Goal: Information Seeking & Learning: Learn about a topic

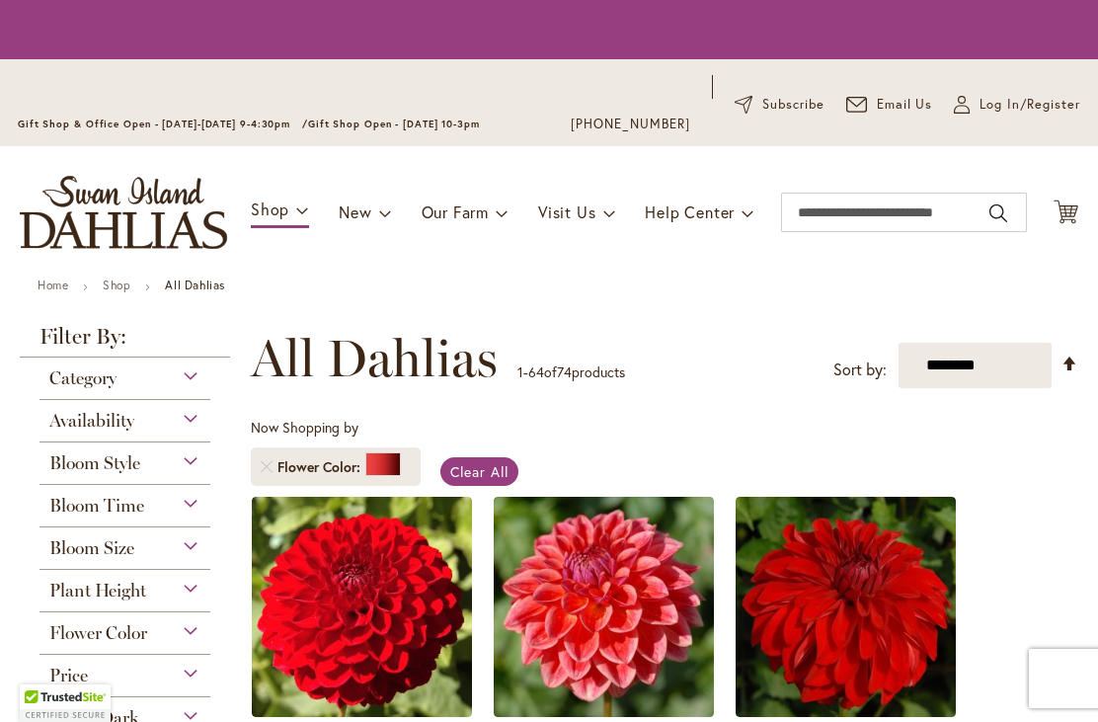
scroll to position [343, 0]
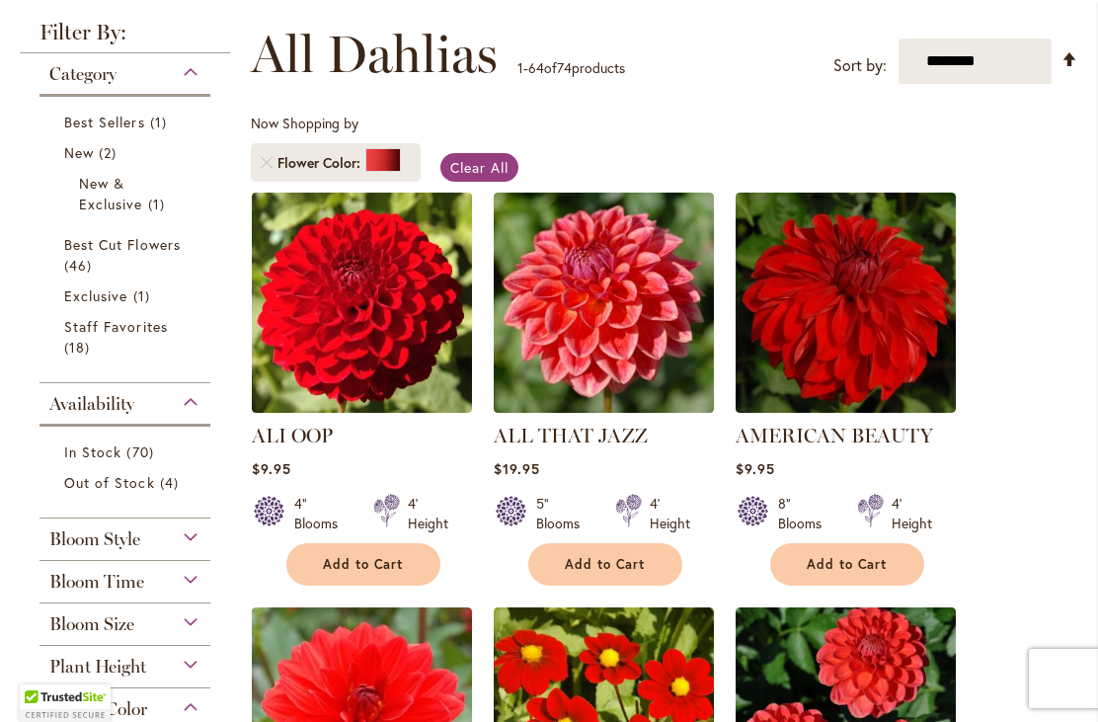
click at [853, 324] on img at bounding box center [845, 302] width 220 height 220
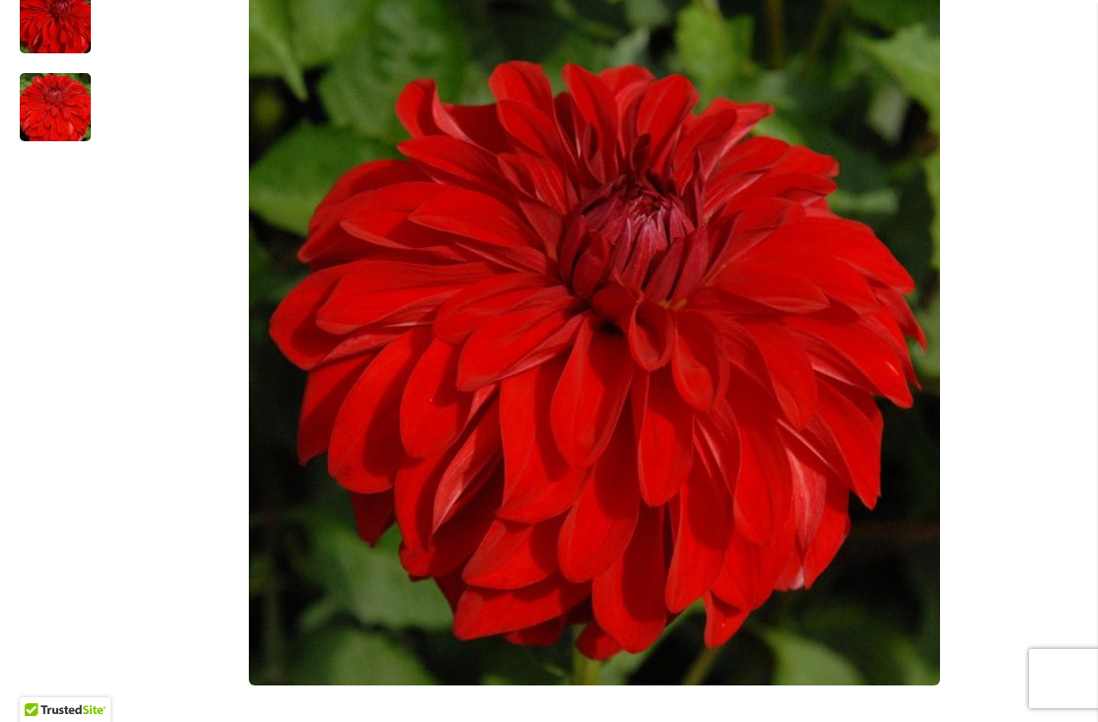
scroll to position [565, 0]
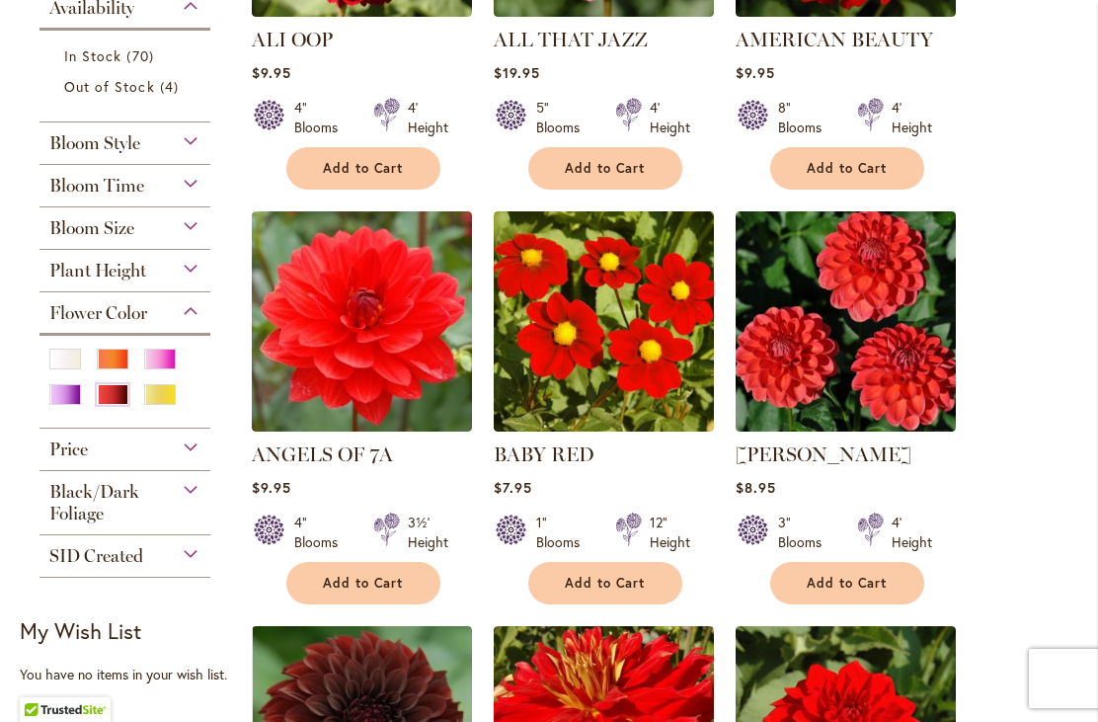
scroll to position [737, 0]
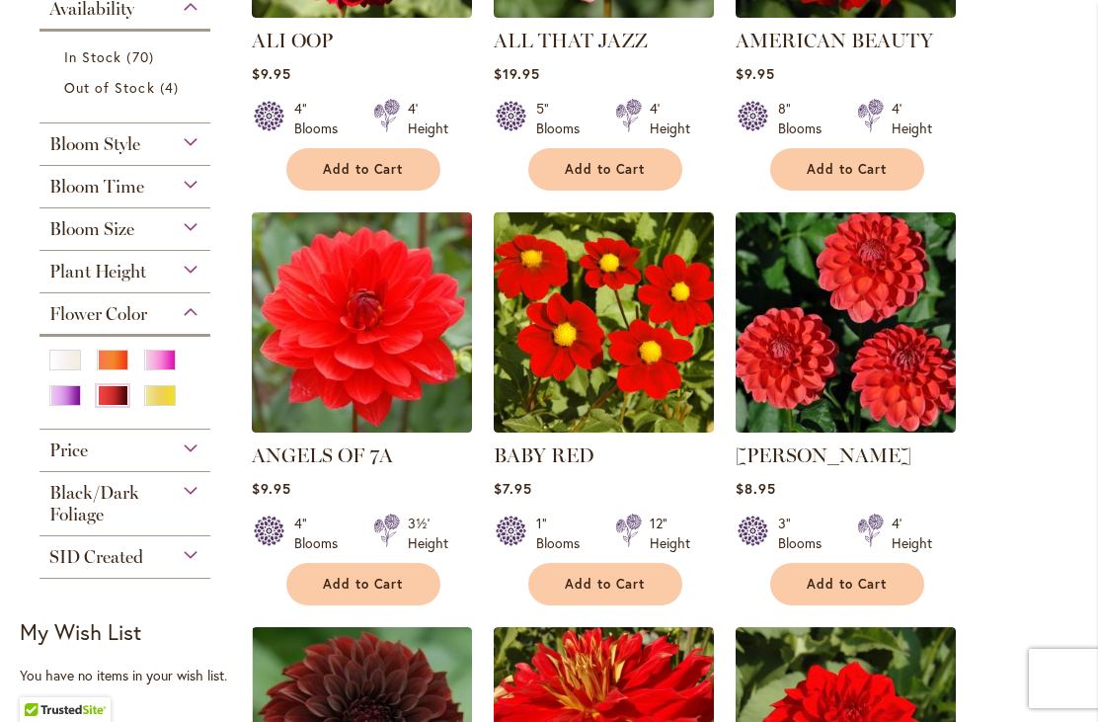
click at [112, 366] on div "Orange/Peach" at bounding box center [113, 359] width 32 height 21
click at [154, 364] on div "Pink" at bounding box center [160, 359] width 32 height 21
click at [68, 366] on div "White/Cream" at bounding box center [65, 359] width 32 height 21
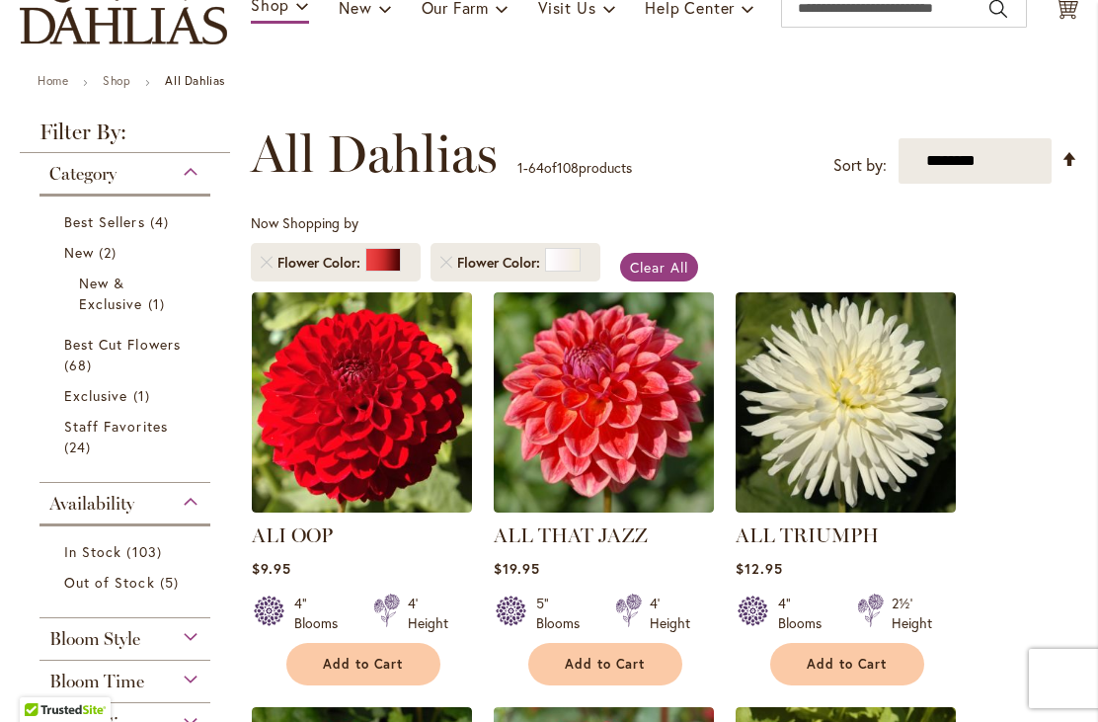
scroll to position [242, 0]
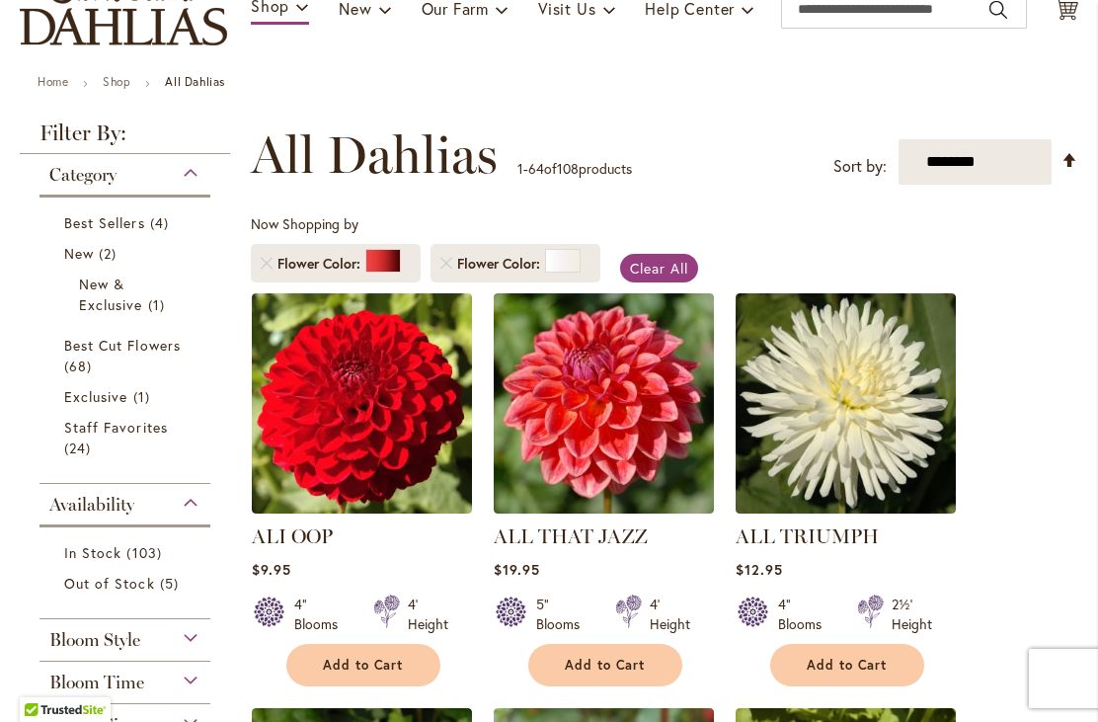
click at [265, 264] on link "Remove Flower Color Red" at bounding box center [267, 264] width 12 height 12
click at [272, 265] on link "Remove Flower Color Red" at bounding box center [267, 264] width 12 height 12
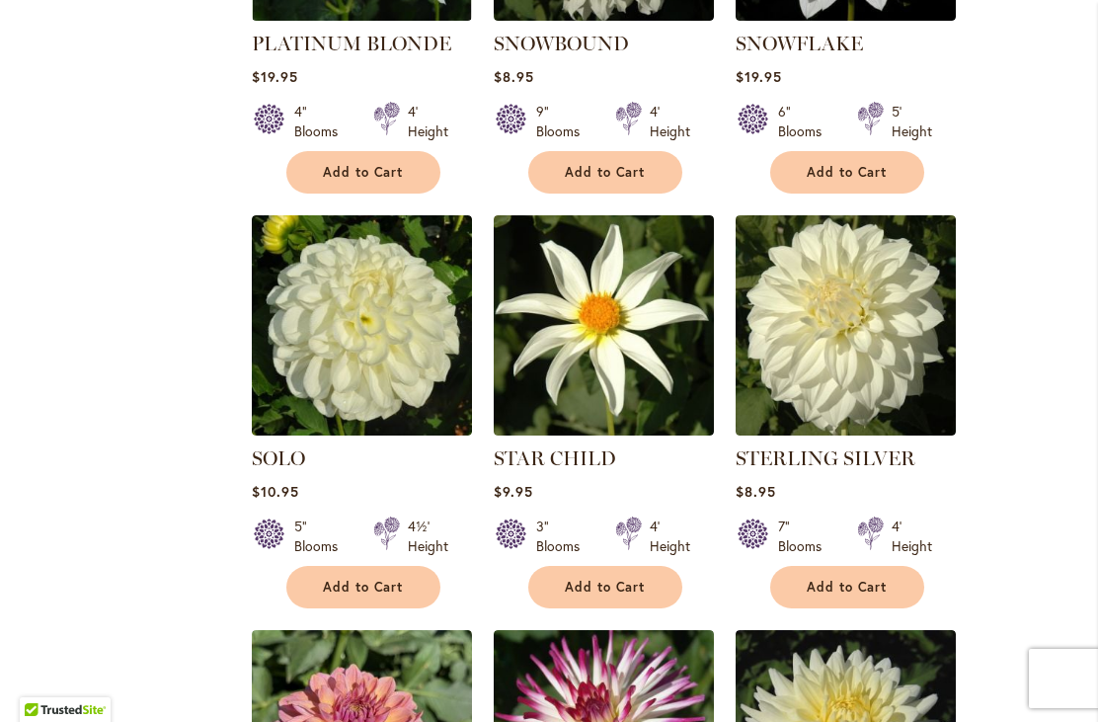
scroll to position [3717, 0]
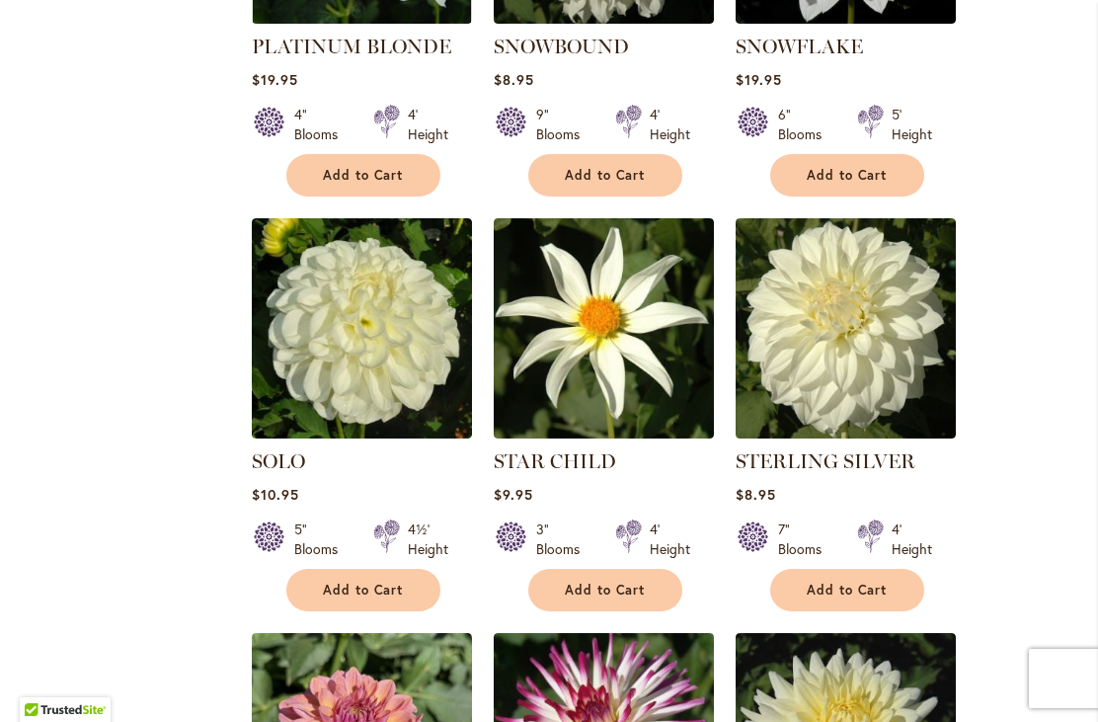
click at [854, 298] on img at bounding box center [845, 328] width 220 height 220
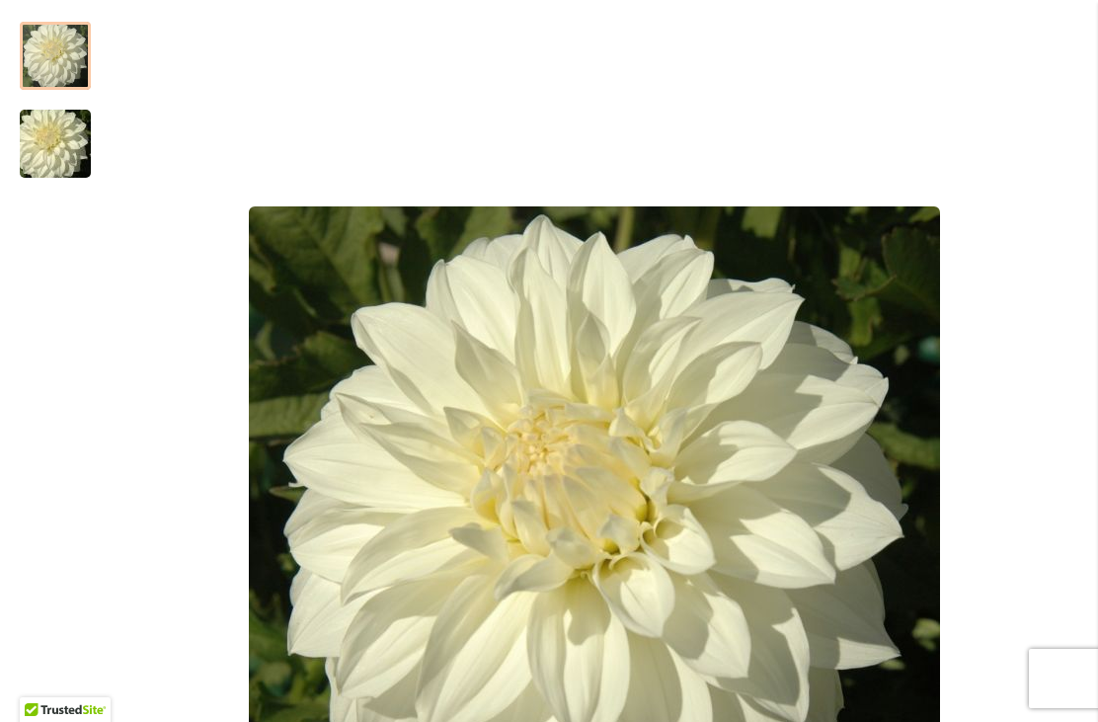
scroll to position [360, 0]
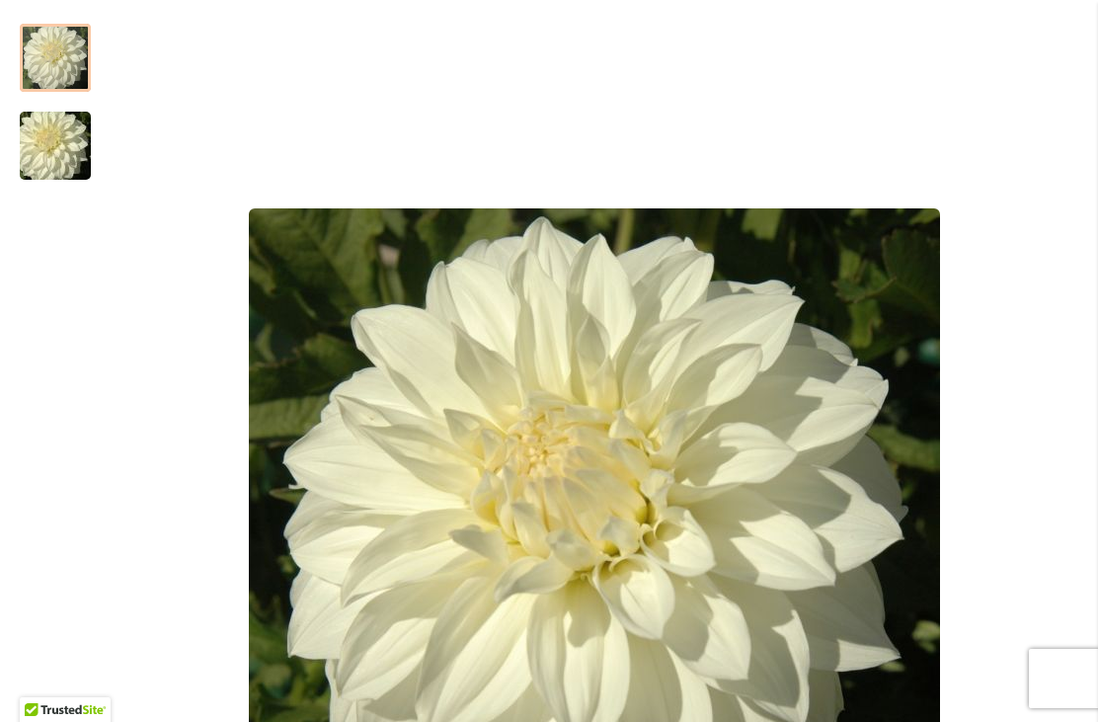
click at [56, 159] on img "Sterling Silver" at bounding box center [55, 146] width 142 height 95
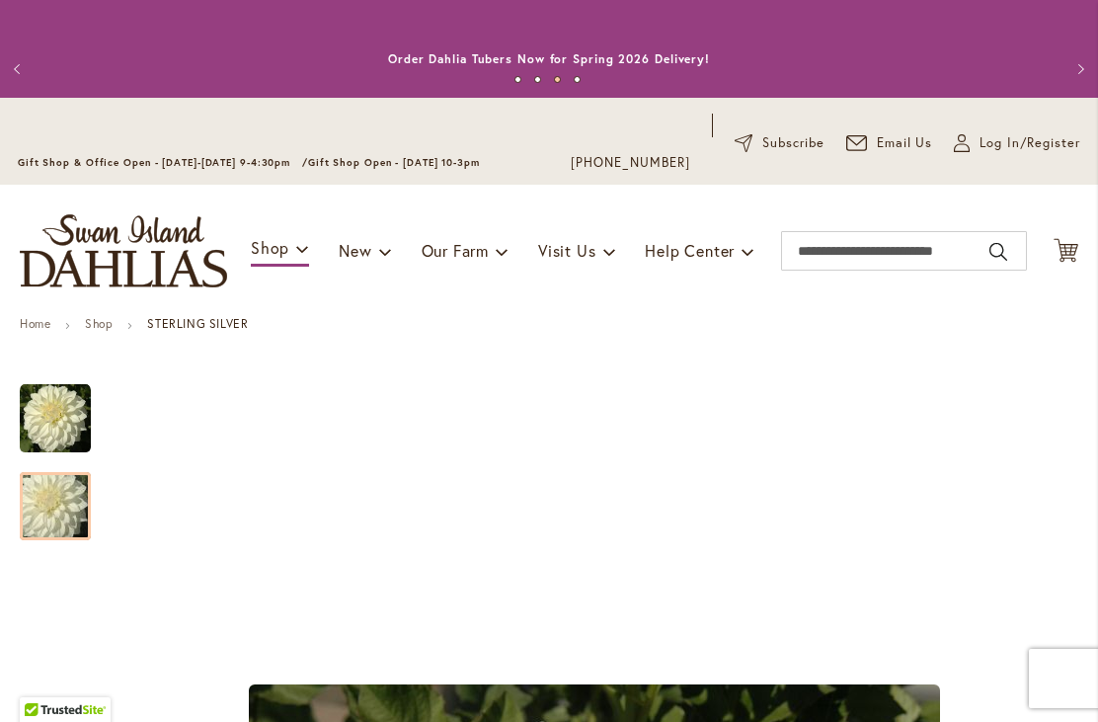
scroll to position [0, 0]
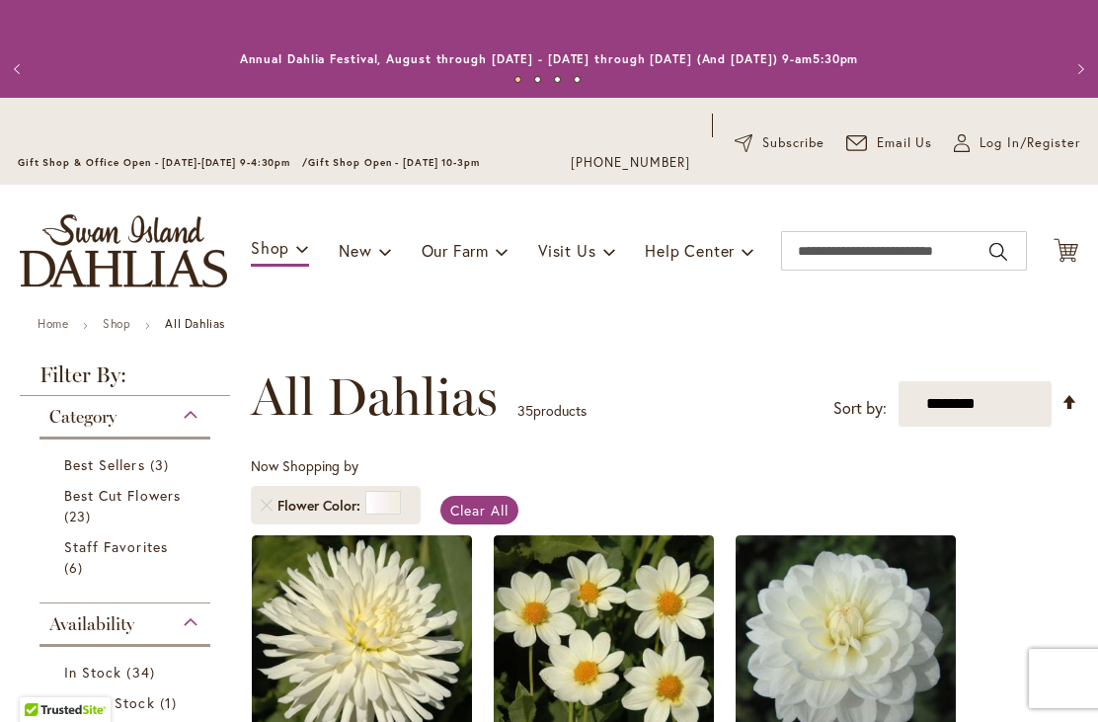
scroll to position [343, 0]
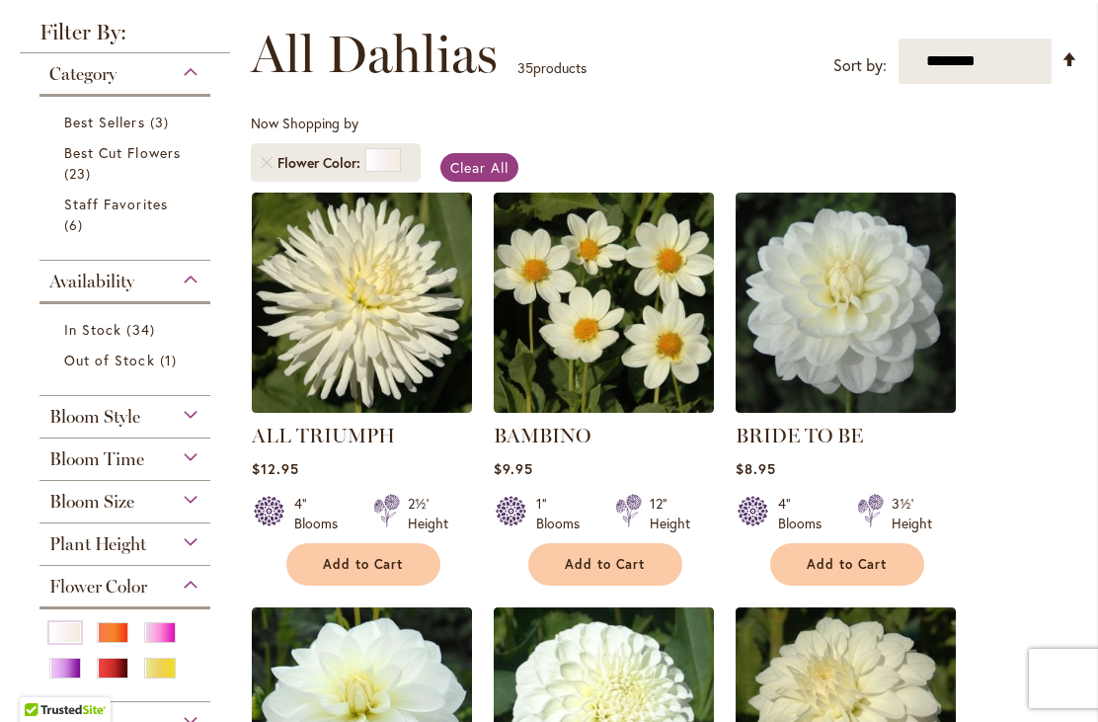
click at [869, 312] on img at bounding box center [845, 302] width 220 height 220
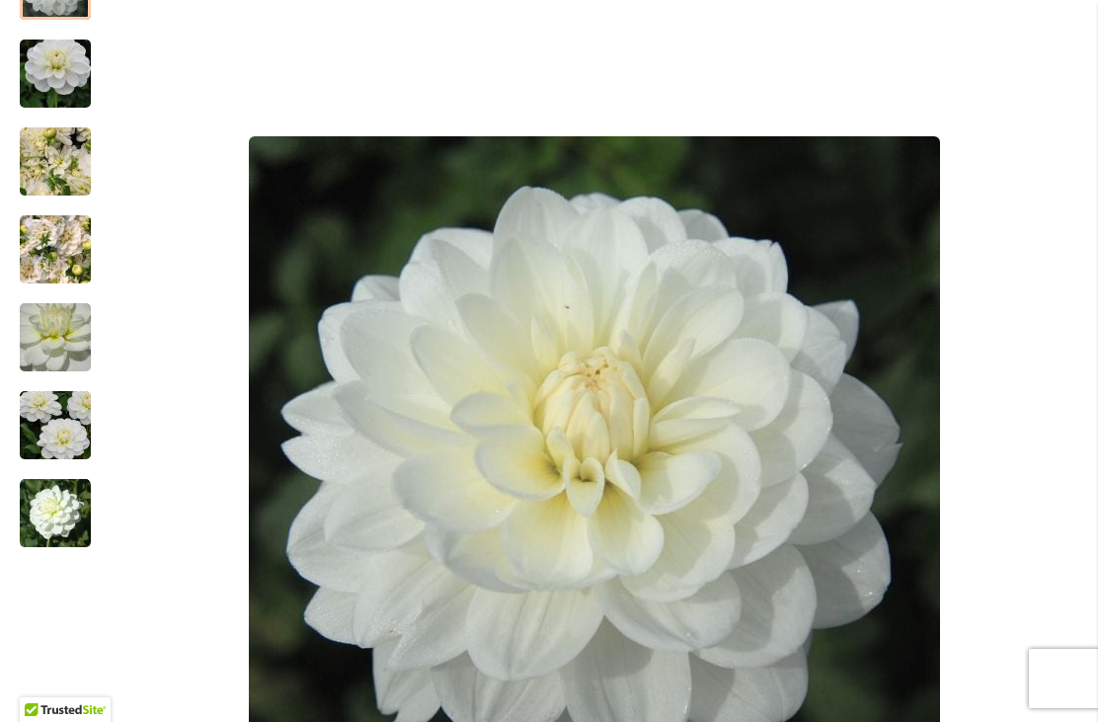
scroll to position [417, 0]
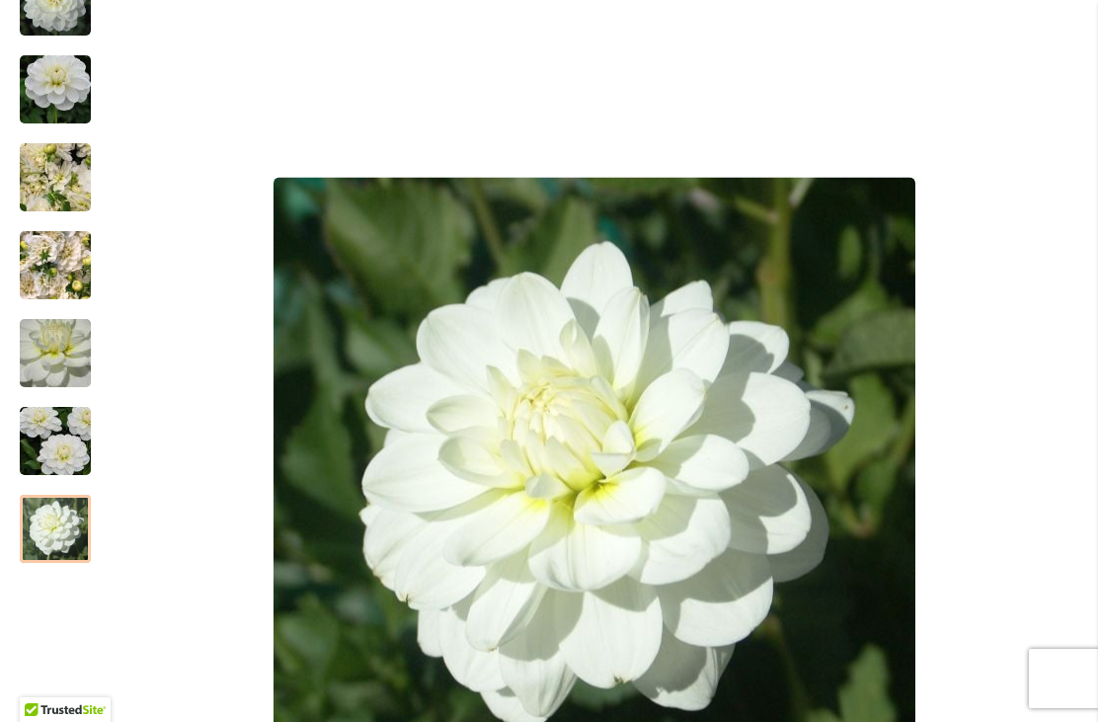
click at [66, 449] on img "BRIDE TO BE" at bounding box center [55, 441] width 142 height 95
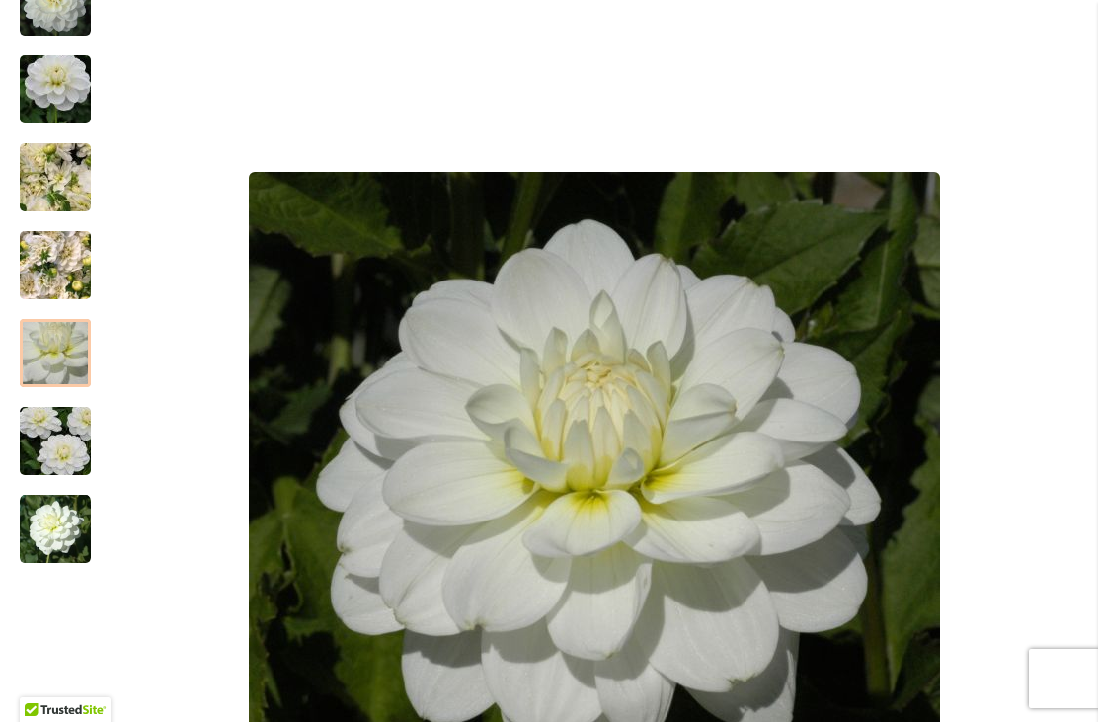
click at [63, 352] on img "BRIDE TO BE" at bounding box center [55, 353] width 142 height 134
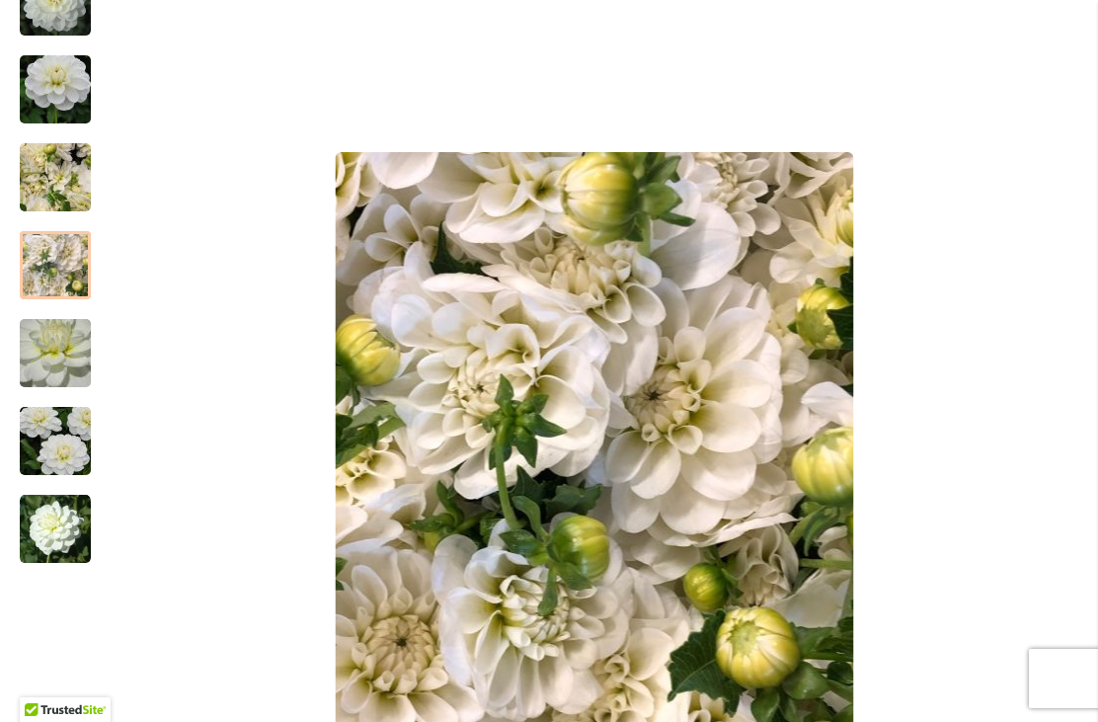
click at [64, 261] on img "BRIDE TO BE" at bounding box center [55, 265] width 71 height 95
click at [59, 171] on img "BRIDE TO BE" at bounding box center [55, 177] width 142 height 107
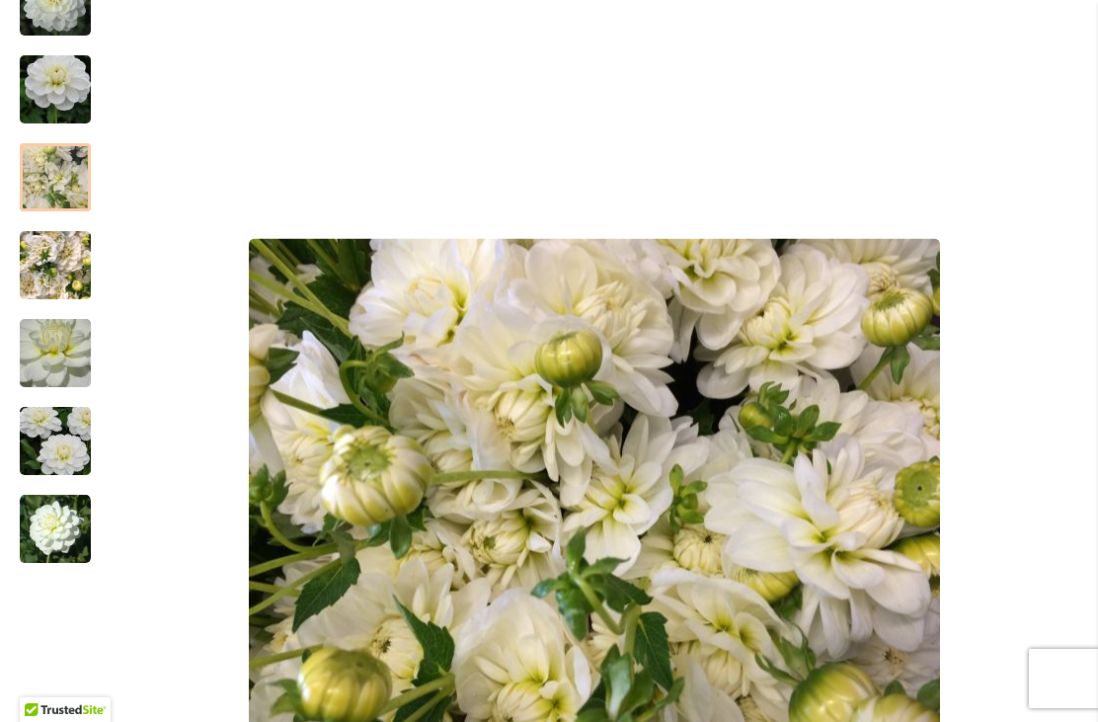
click at [57, 169] on div at bounding box center [55, 177] width 71 height 68
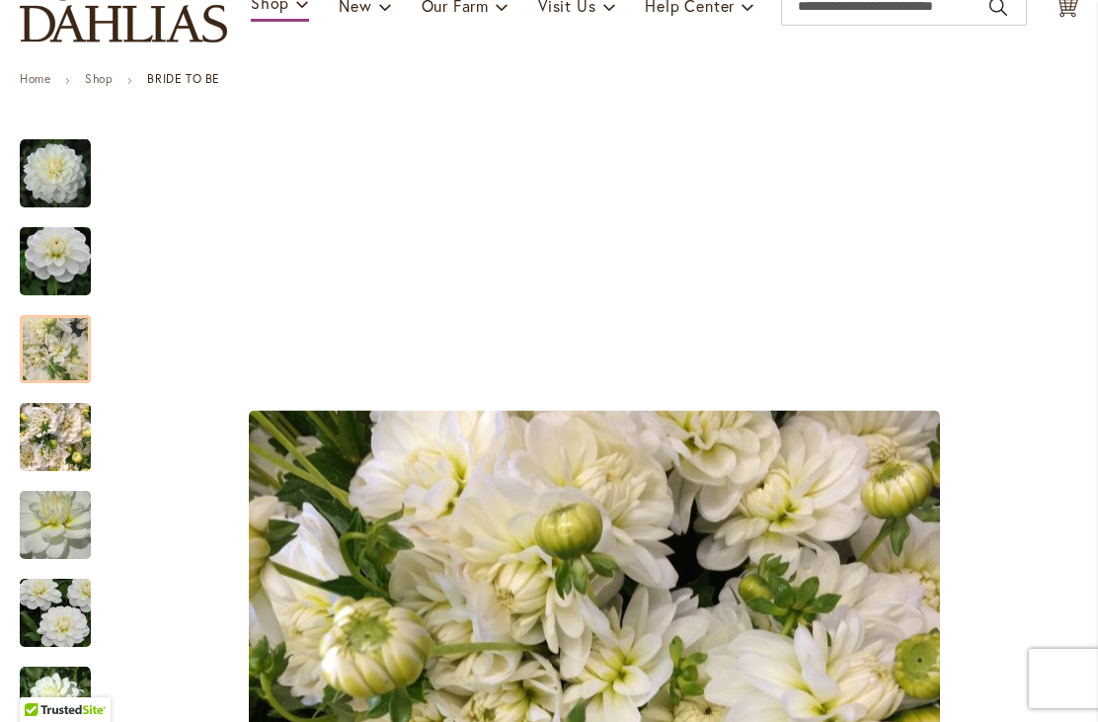
scroll to position [243, 0]
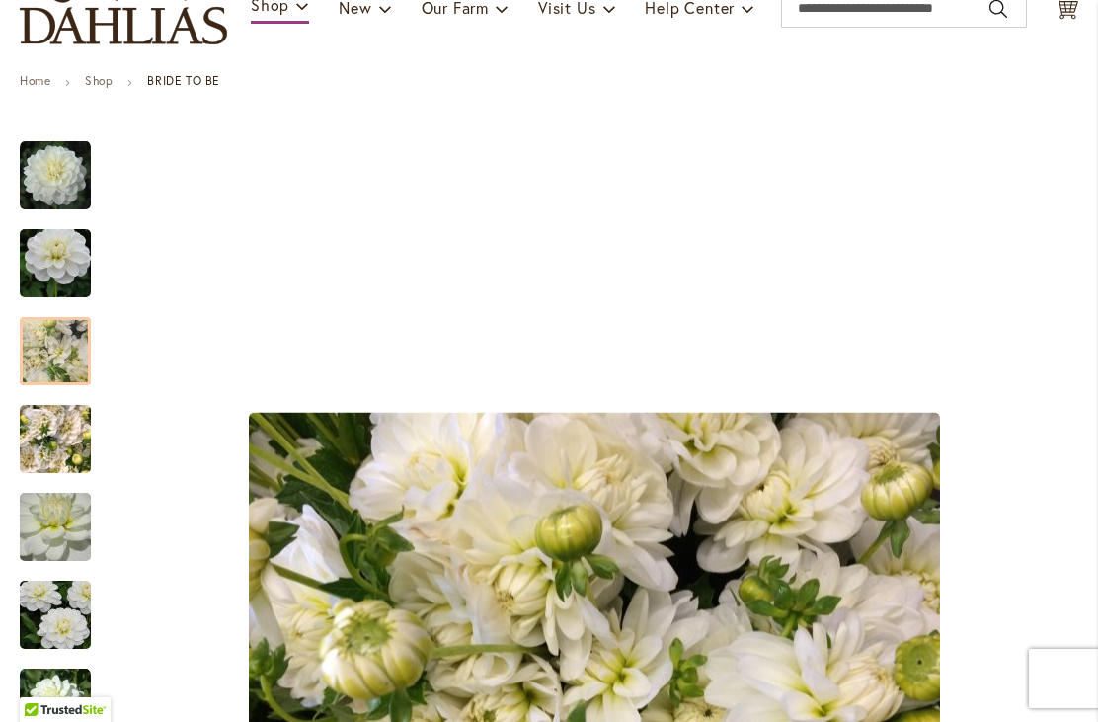
click at [38, 260] on img "BRIDE TO BE" at bounding box center [55, 263] width 142 height 95
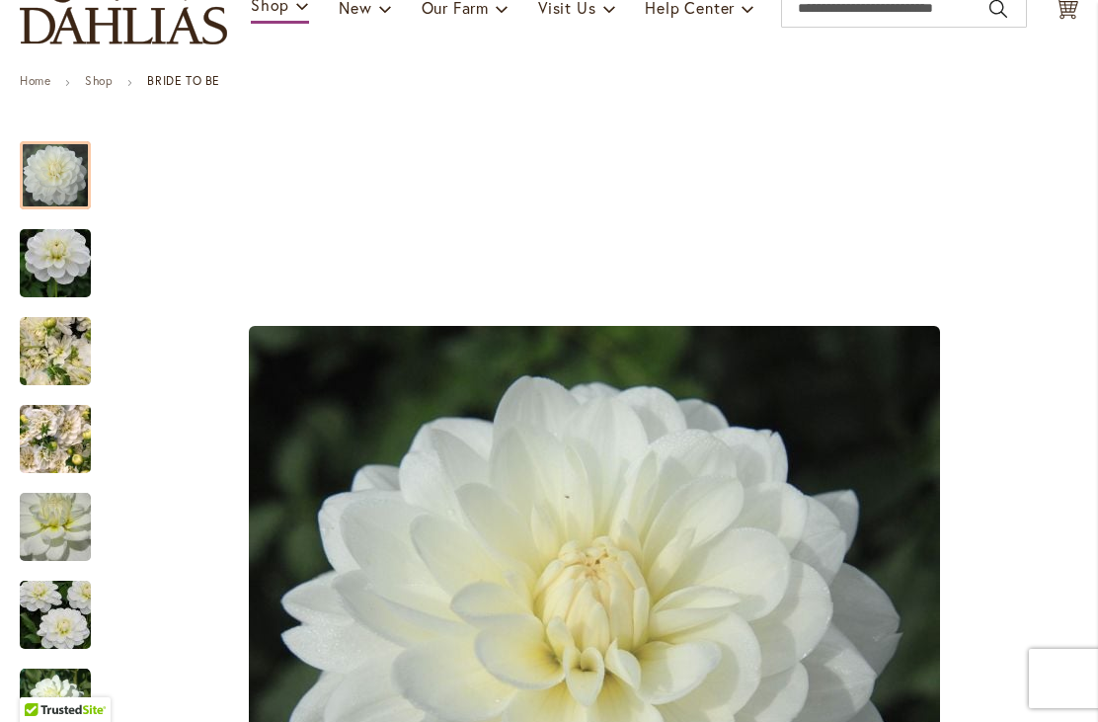
click at [51, 166] on img "BRIDE TO BE" at bounding box center [55, 175] width 71 height 71
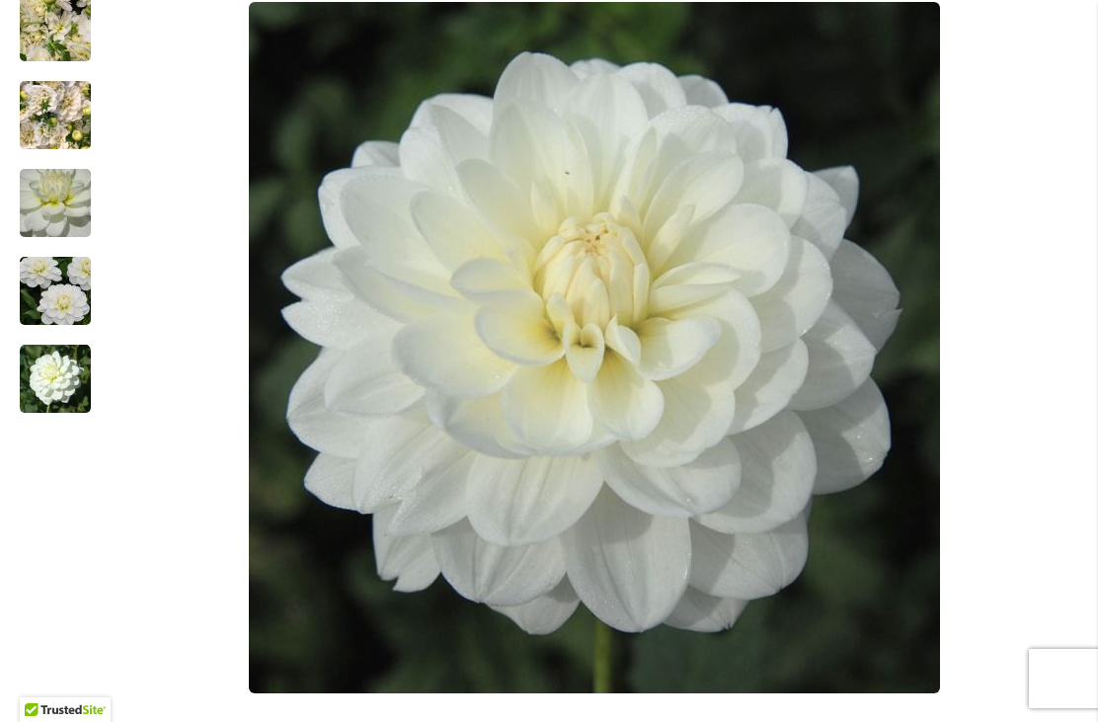
scroll to position [553, 0]
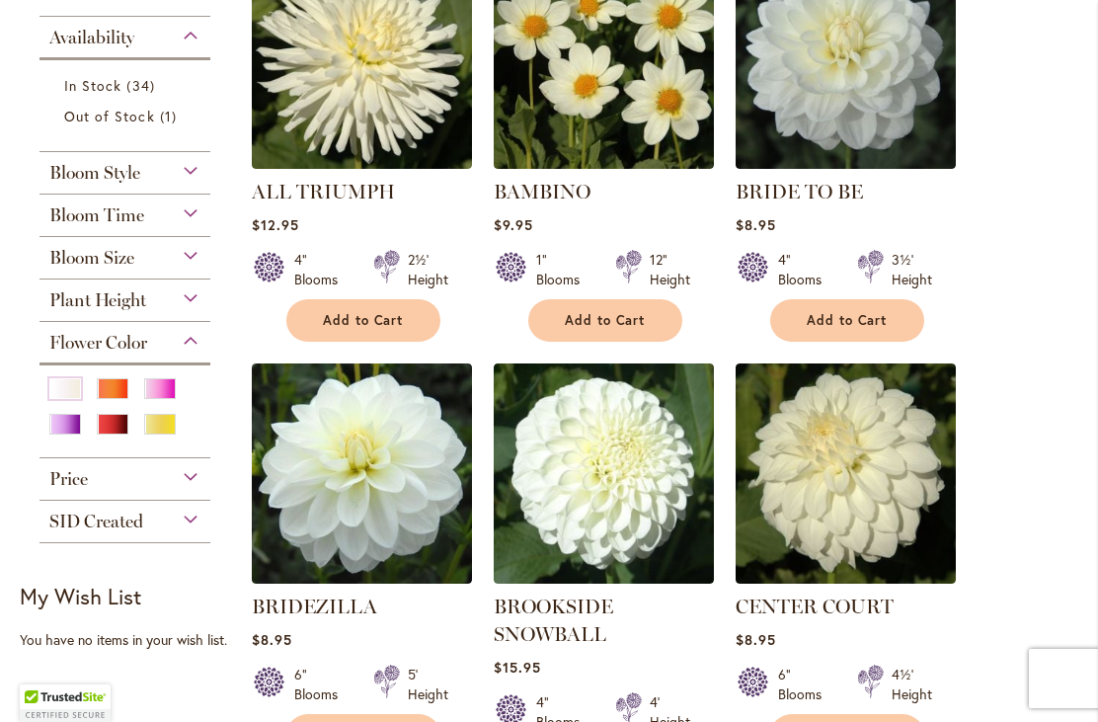
scroll to position [604, 0]
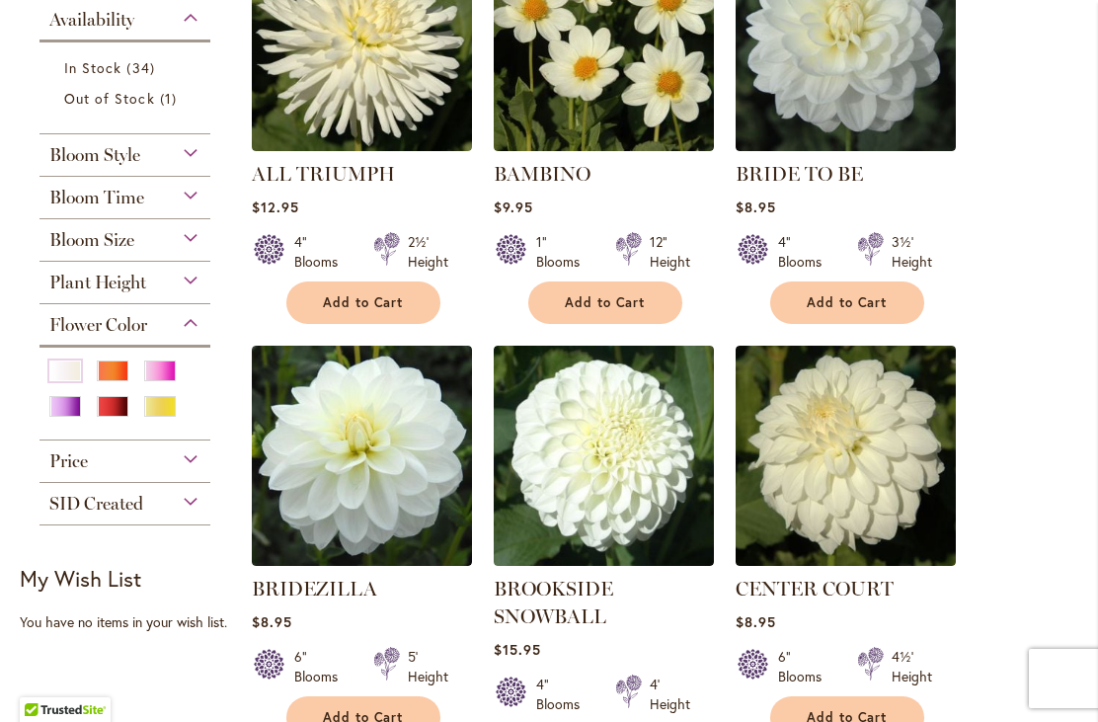
click at [621, 478] on img at bounding box center [604, 455] width 220 height 220
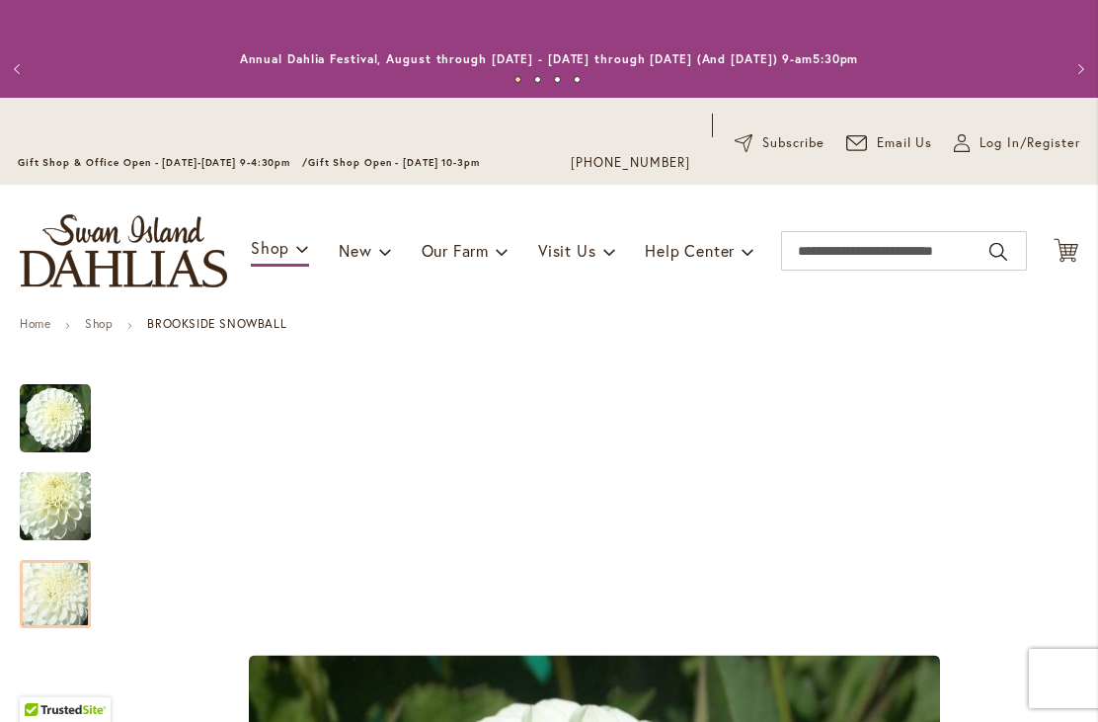
scroll to position [-2, 0]
